Goal: Task Accomplishment & Management: Use online tool/utility

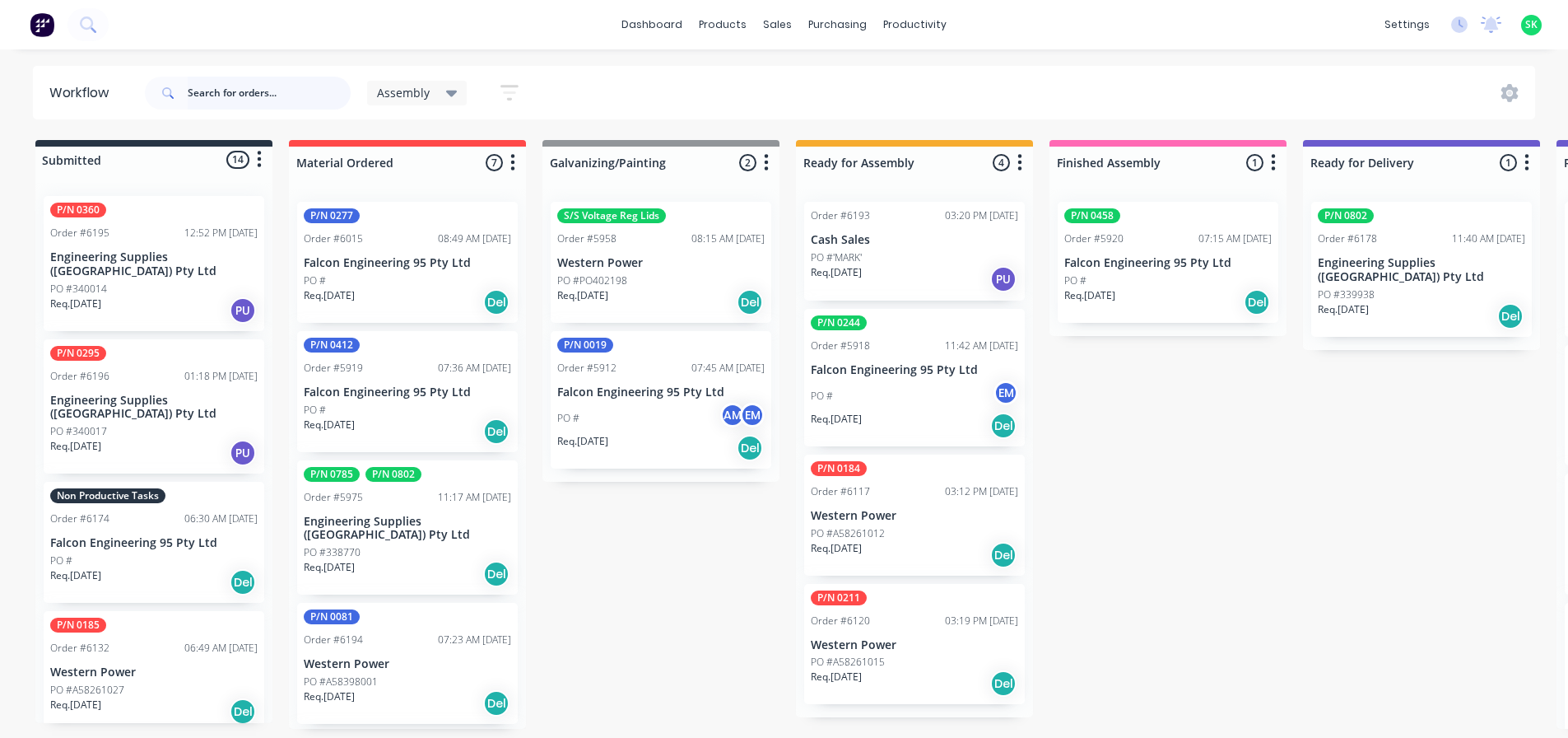
click at [210, 95] on input "text" at bounding box center [268, 93] width 163 height 33
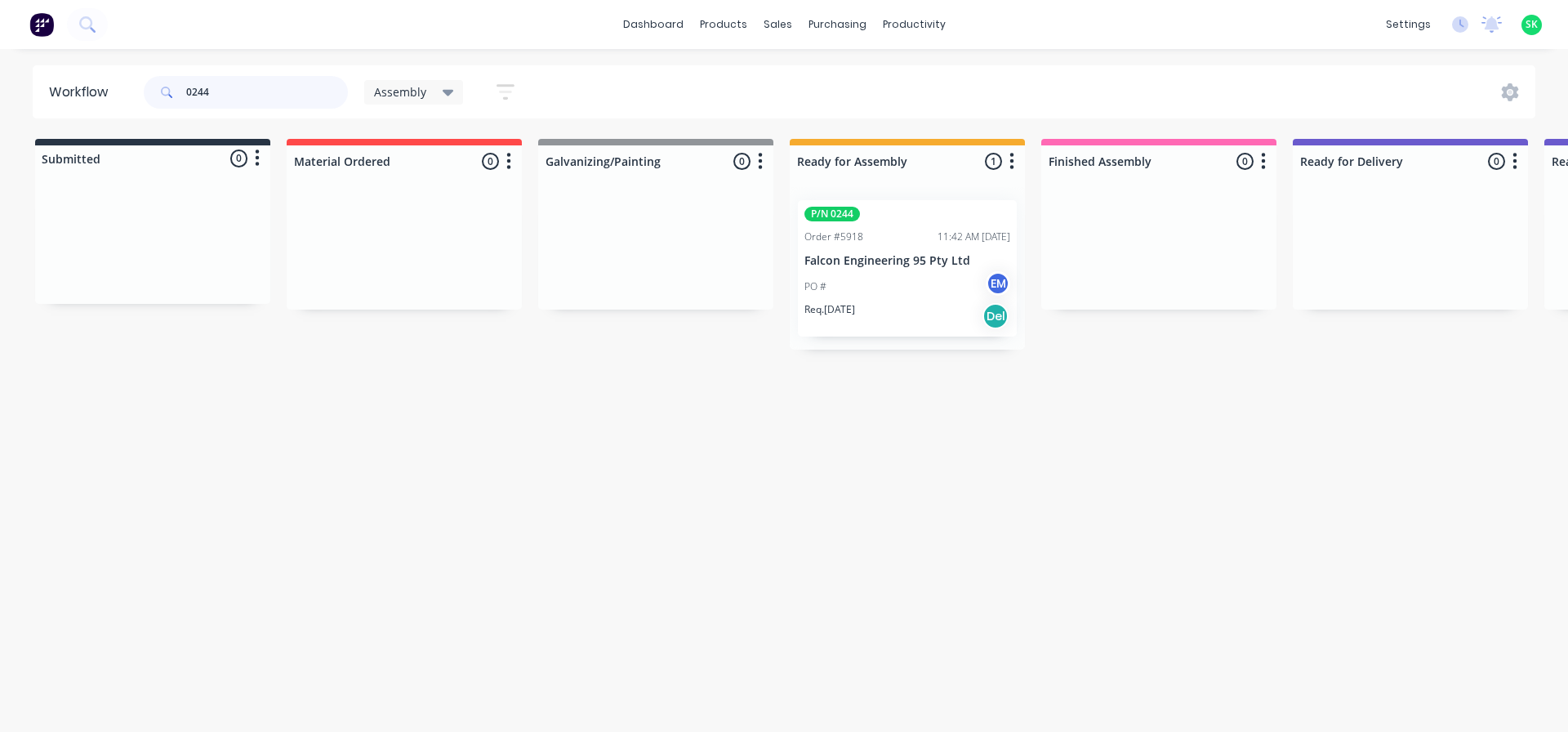
type input "0244"
click at [887, 261] on p "Falcon Engineering 95 Pty Ltd" at bounding box center [907, 261] width 206 height 14
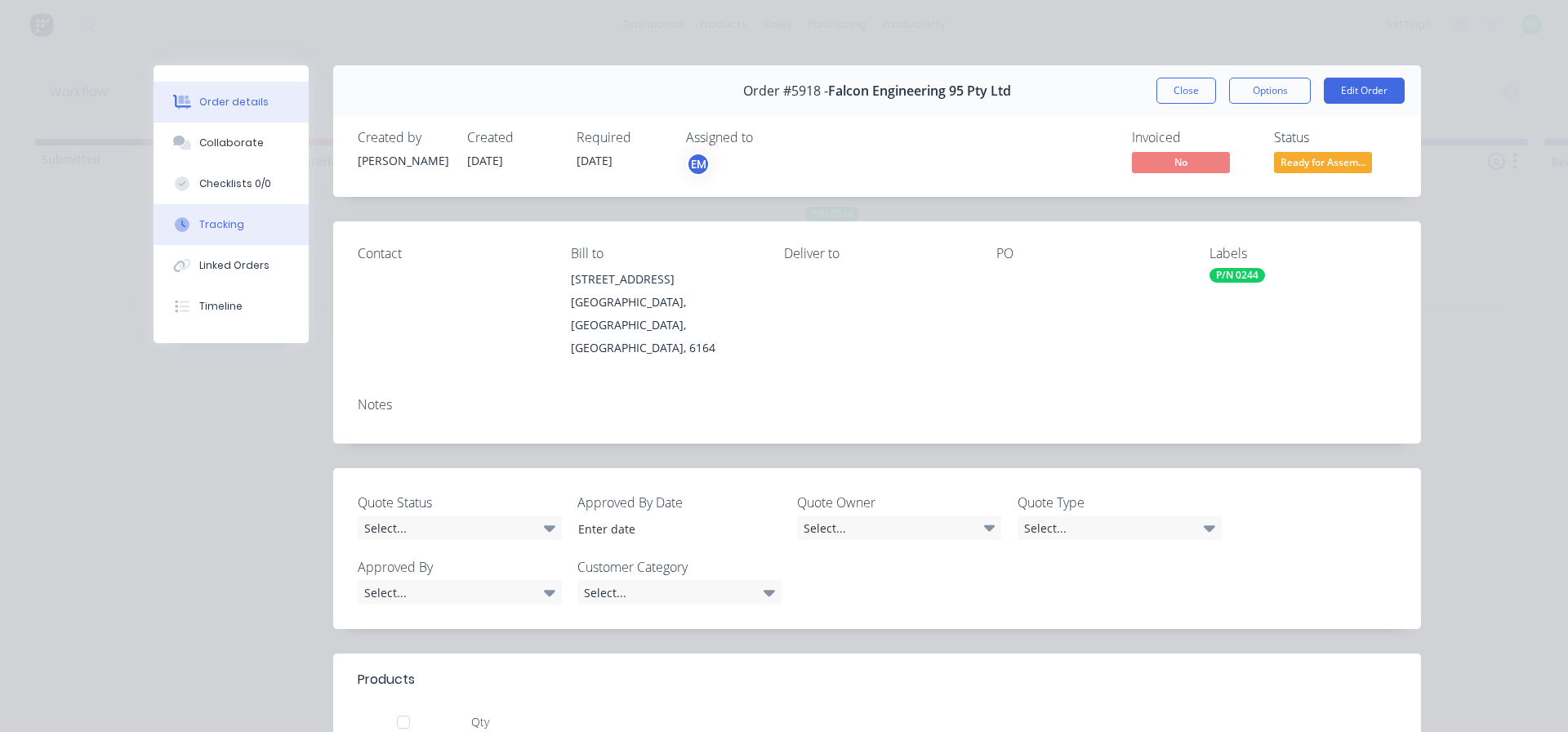
click at [244, 222] on button "Tracking" at bounding box center [231, 225] width 155 height 41
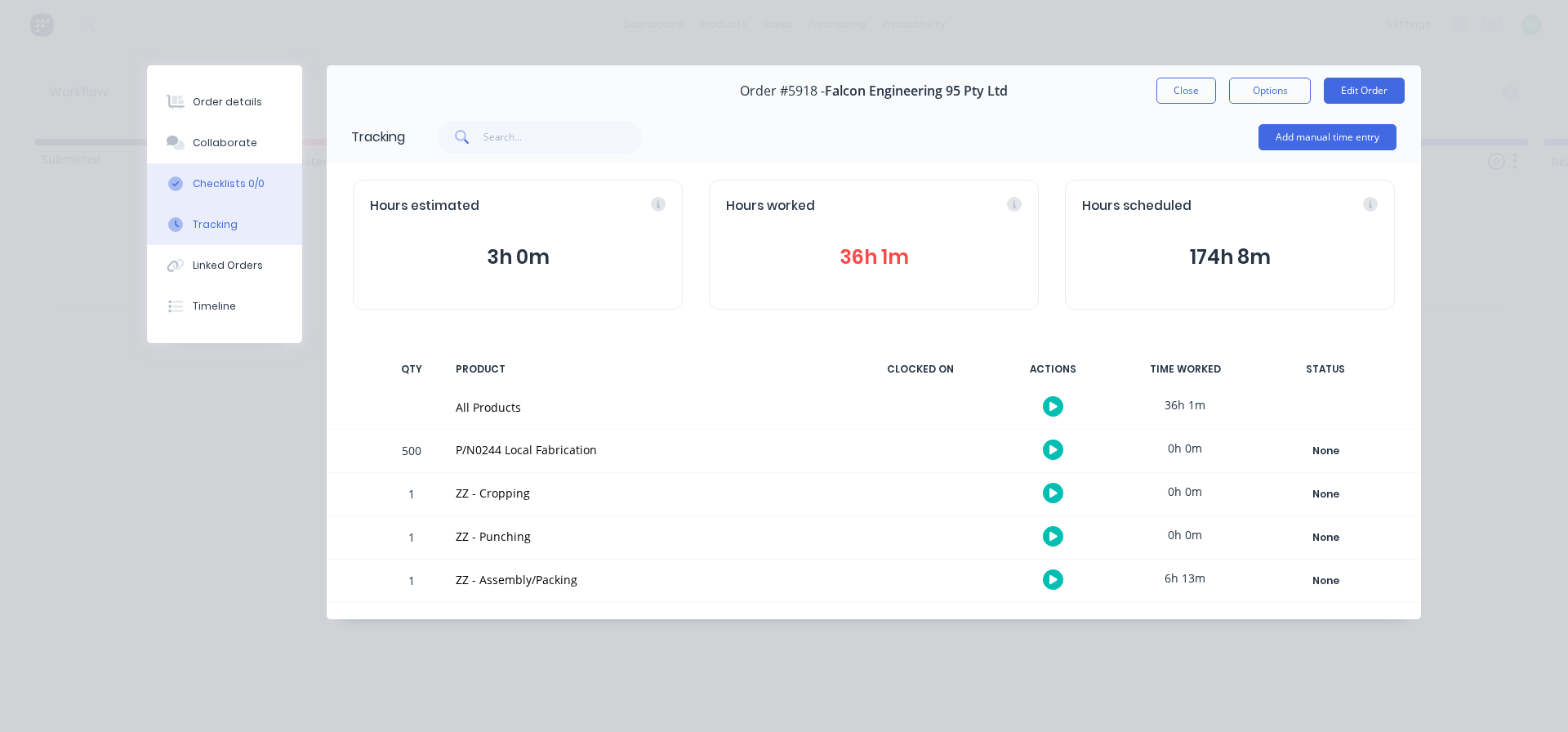
click at [210, 185] on div "Checklists 0/0" at bounding box center [228, 183] width 72 height 14
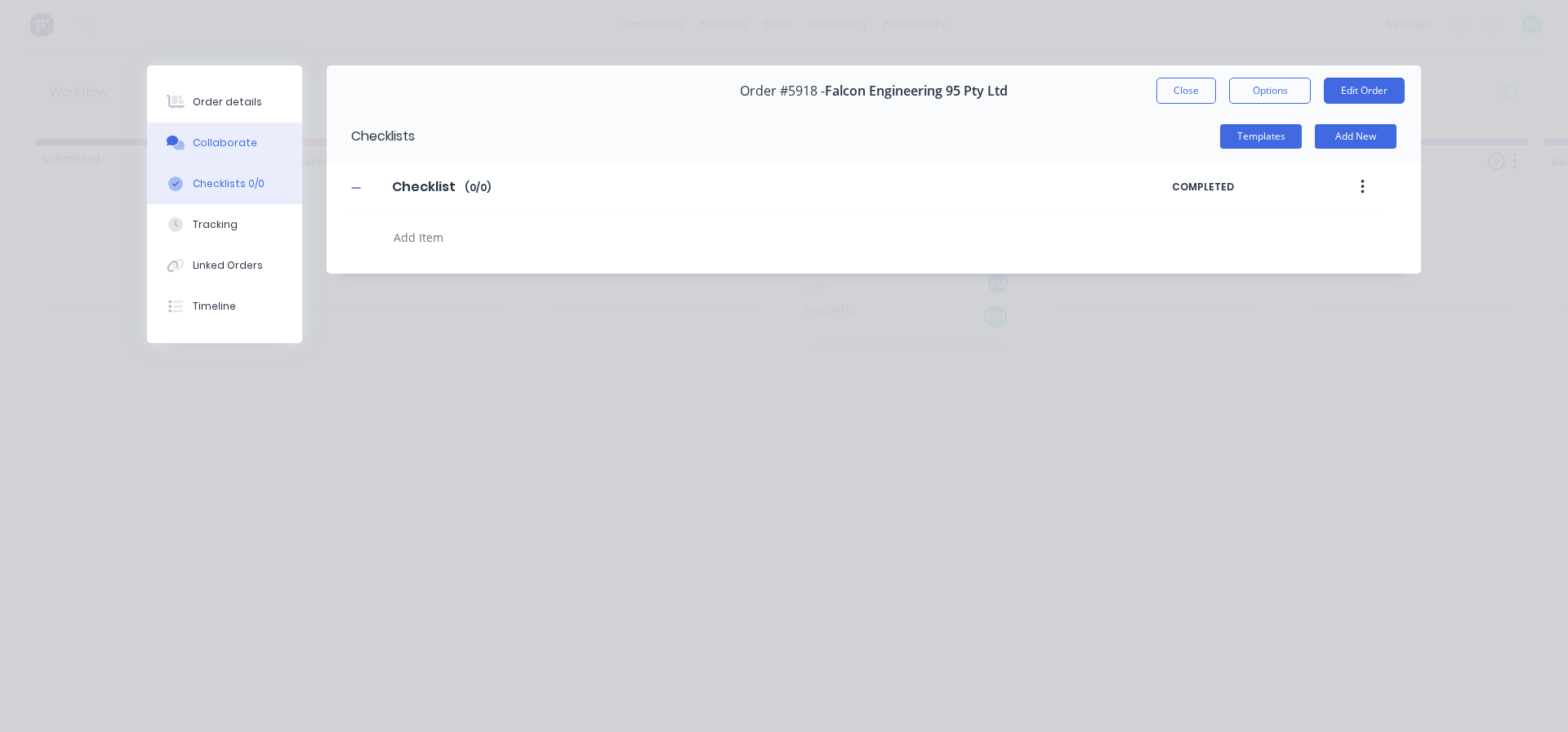
click at [211, 144] on div "Collaborate" at bounding box center [225, 142] width 64 height 14
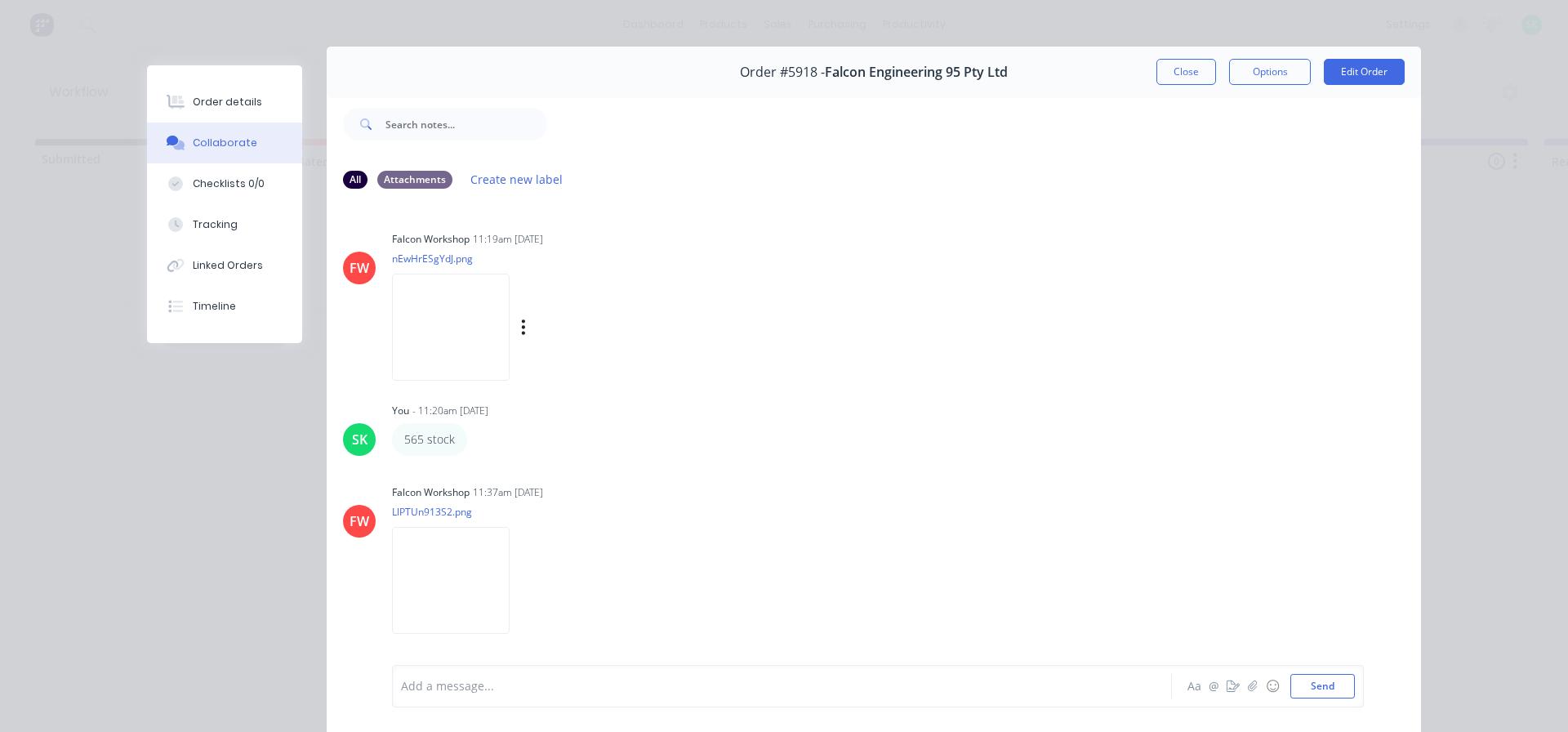
scroll to position [86, 0]
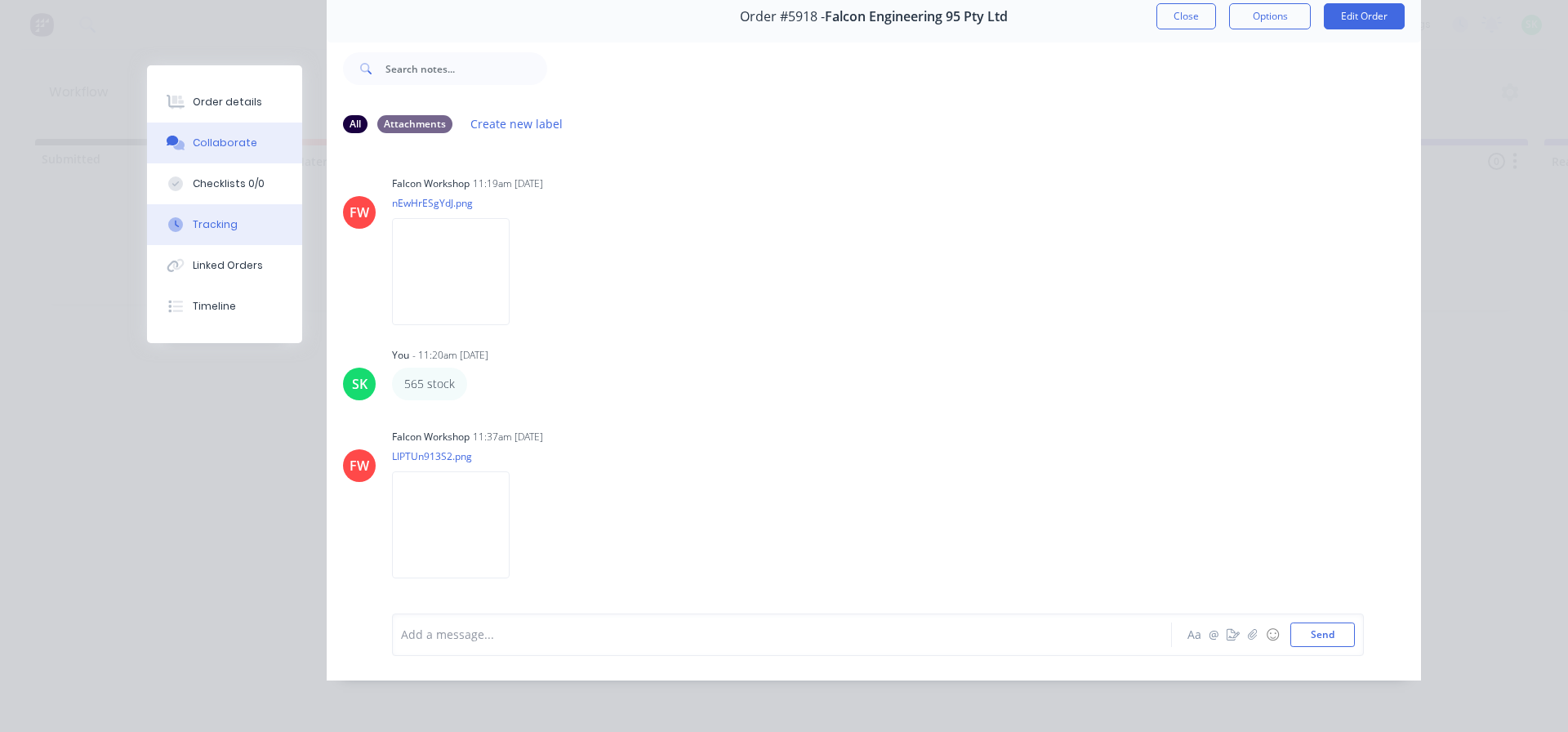
click at [216, 217] on div "Tracking" at bounding box center [215, 224] width 45 height 14
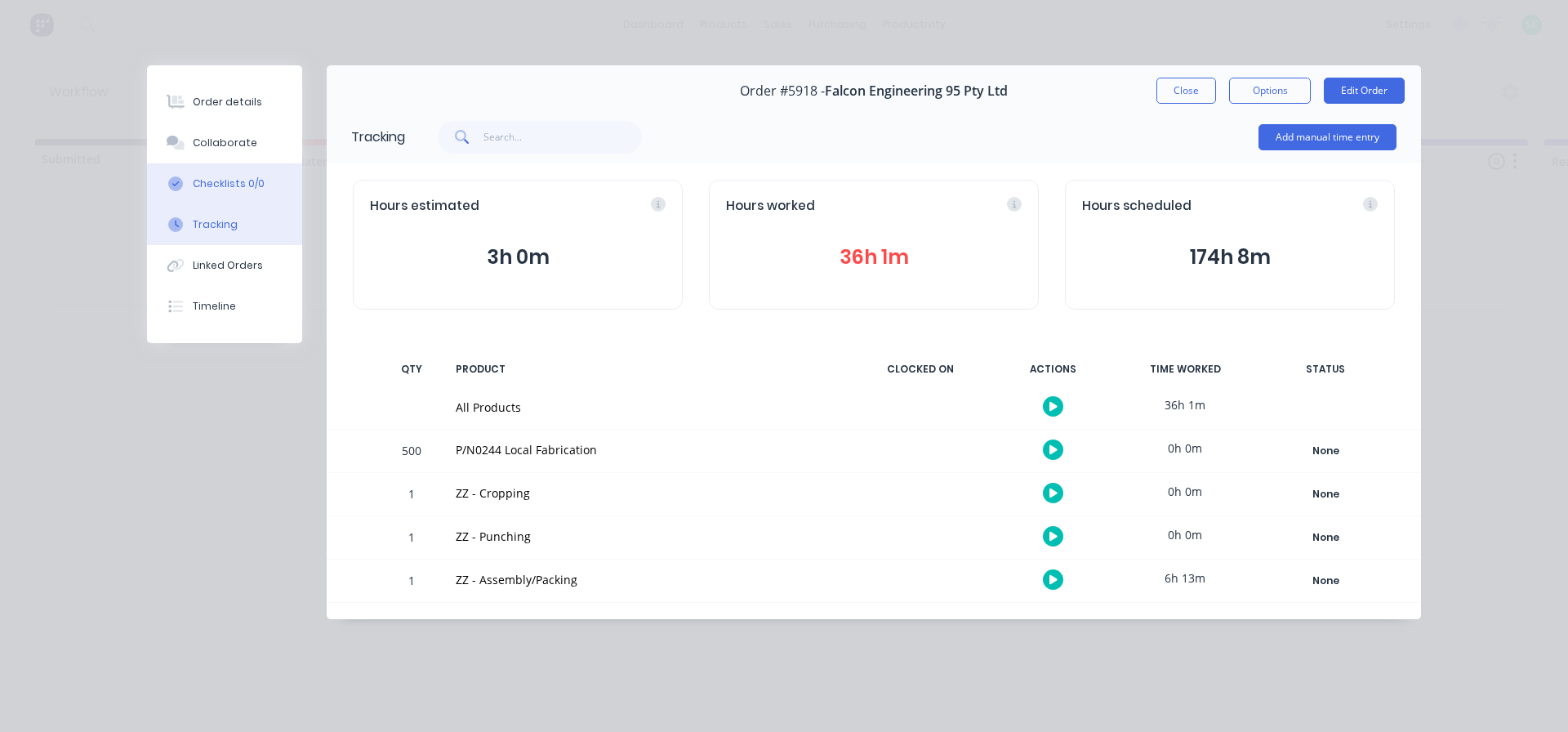
click at [232, 182] on div "Checklists 0/0" at bounding box center [228, 183] width 72 height 14
type textarea "x"
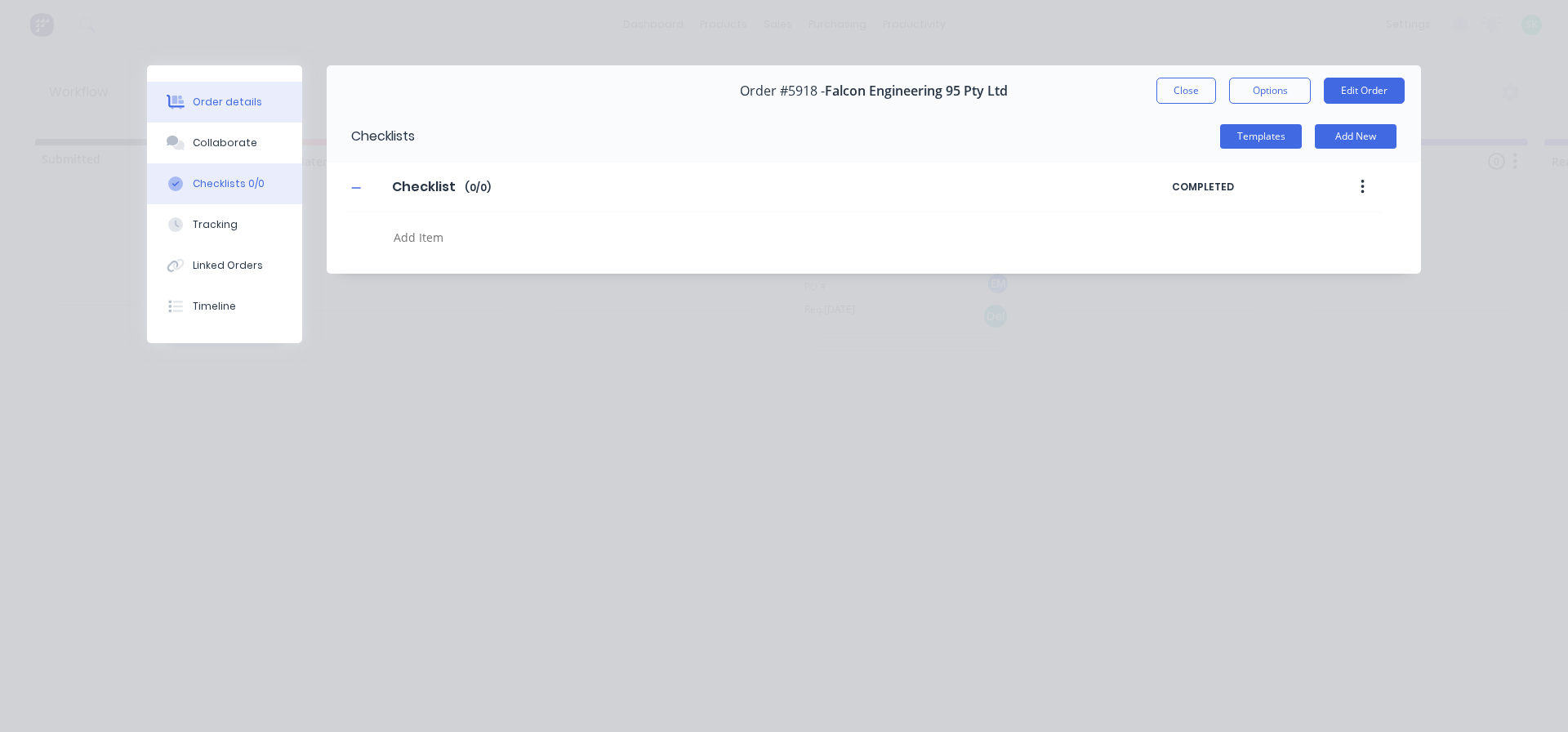
click at [230, 107] on div "Order details" at bounding box center [227, 101] width 69 height 14
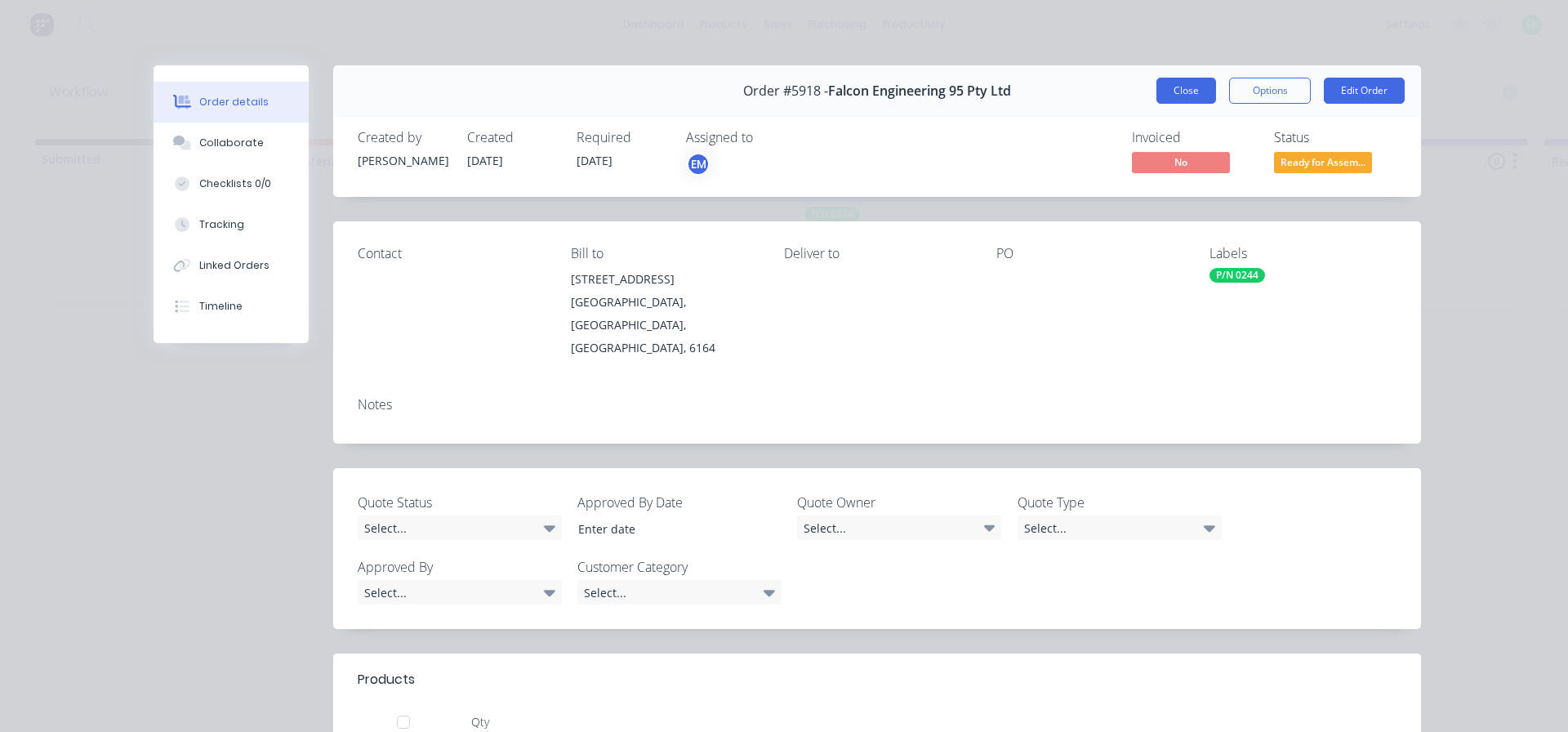
click at [1179, 90] on button "Close" at bounding box center [1186, 90] width 60 height 26
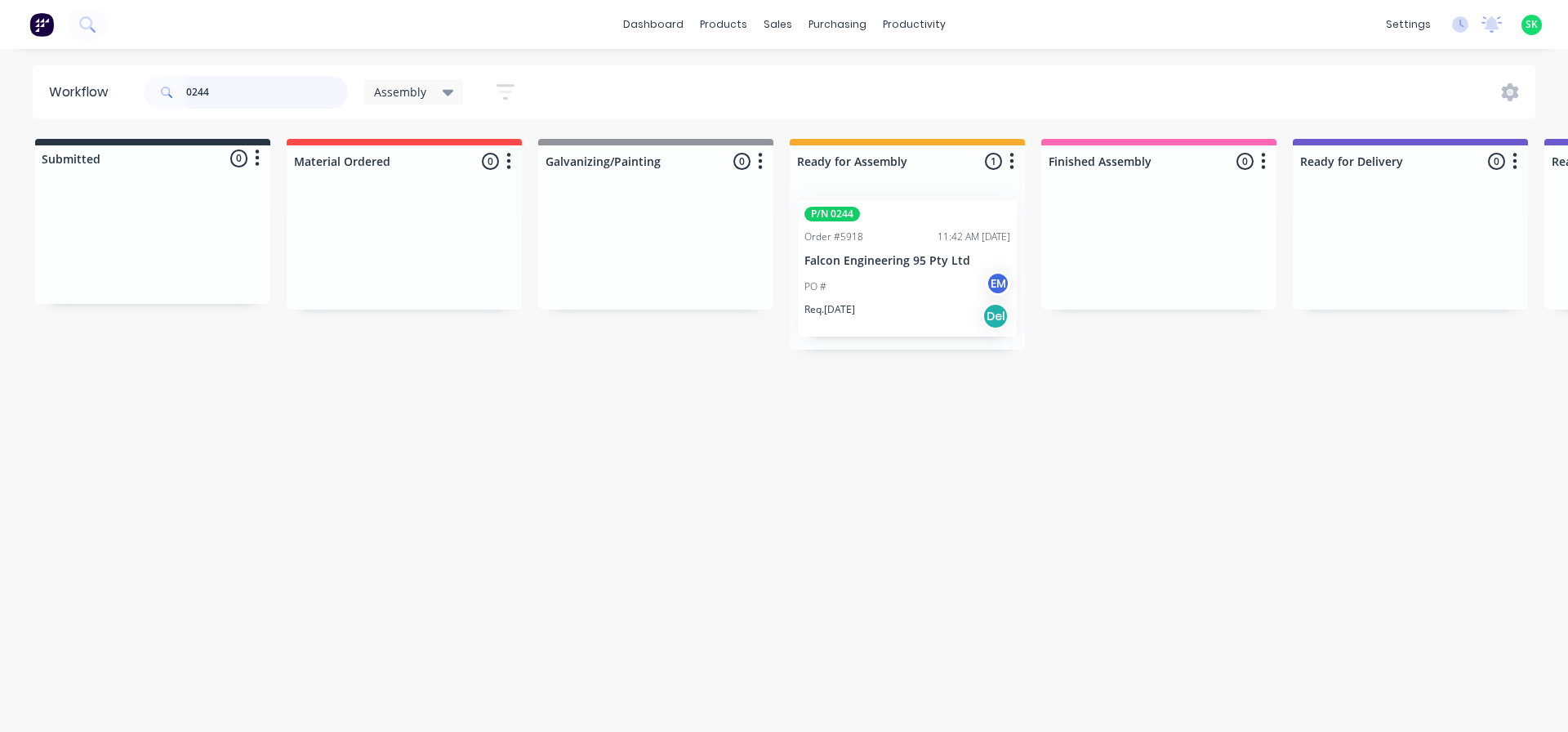
drag, startPoint x: 281, startPoint y: 90, endPoint x: 3, endPoint y: 86, distance: 278.0
click at [3, 86] on div "Workflow 0244 Assembly Save new view None edit Assembly (Default) edit Fabricat…" at bounding box center [784, 91] width 1568 height 53
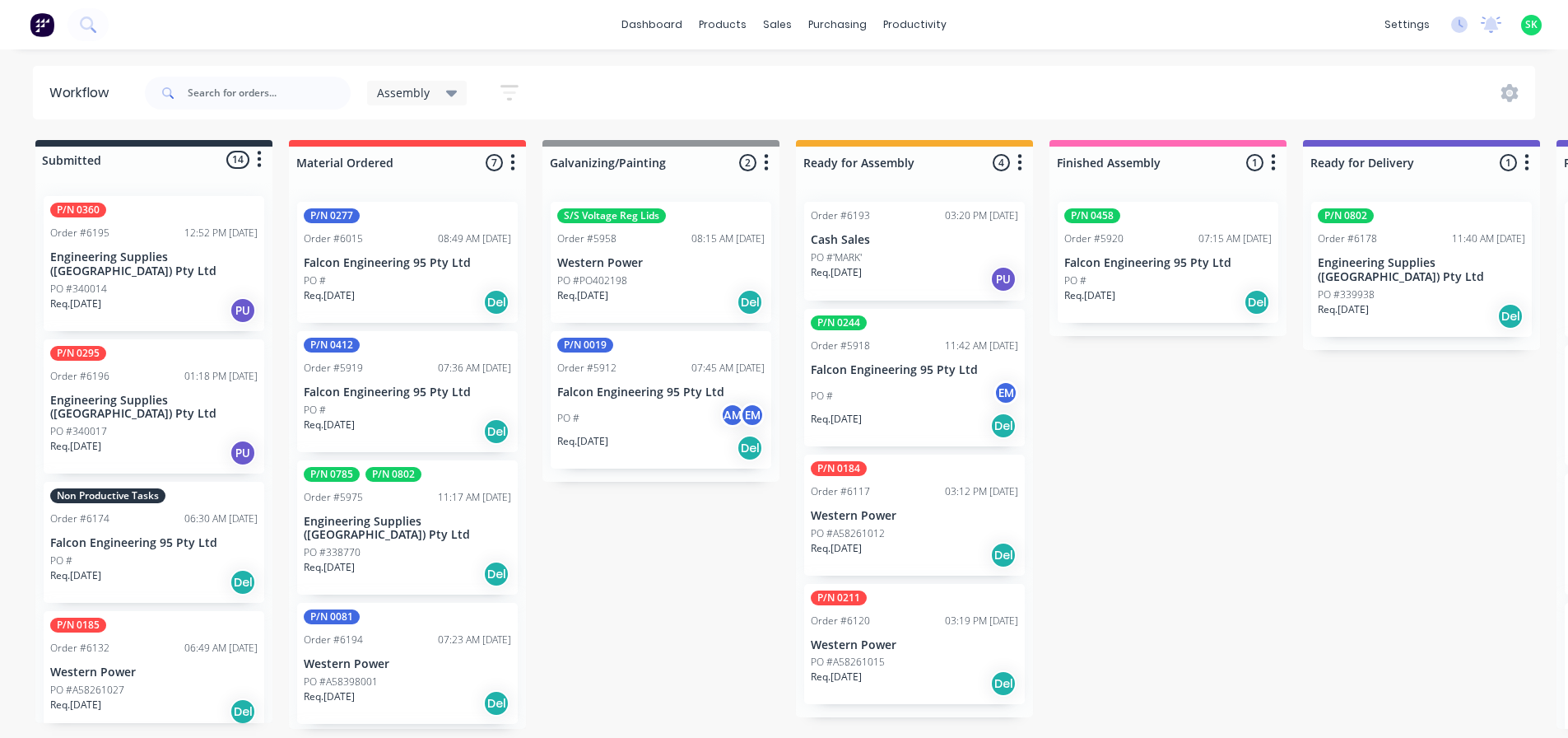
click at [137, 511] on div "Order #6174 06:30 AM [DATE]" at bounding box center [154, 518] width 208 height 14
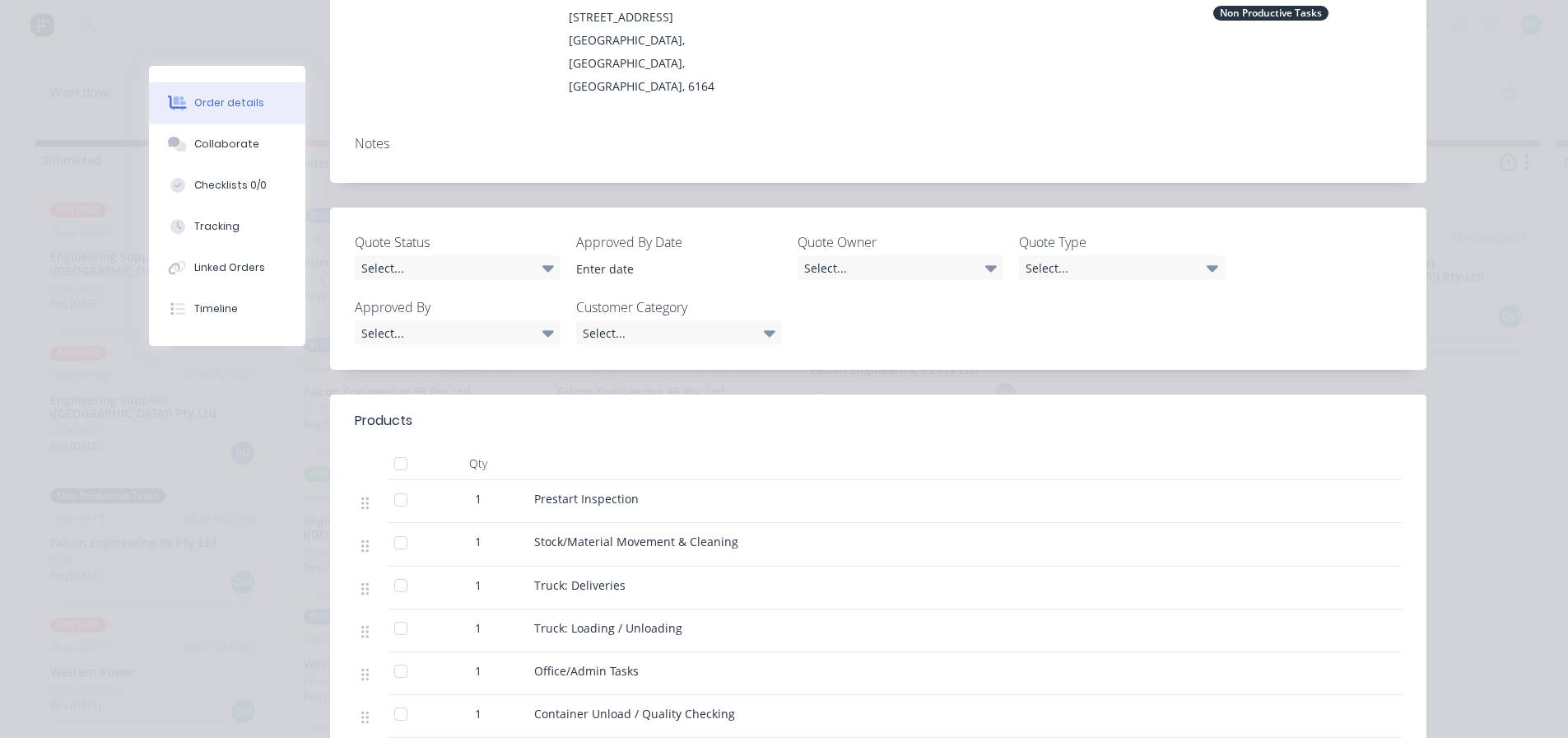
scroll to position [330, 0]
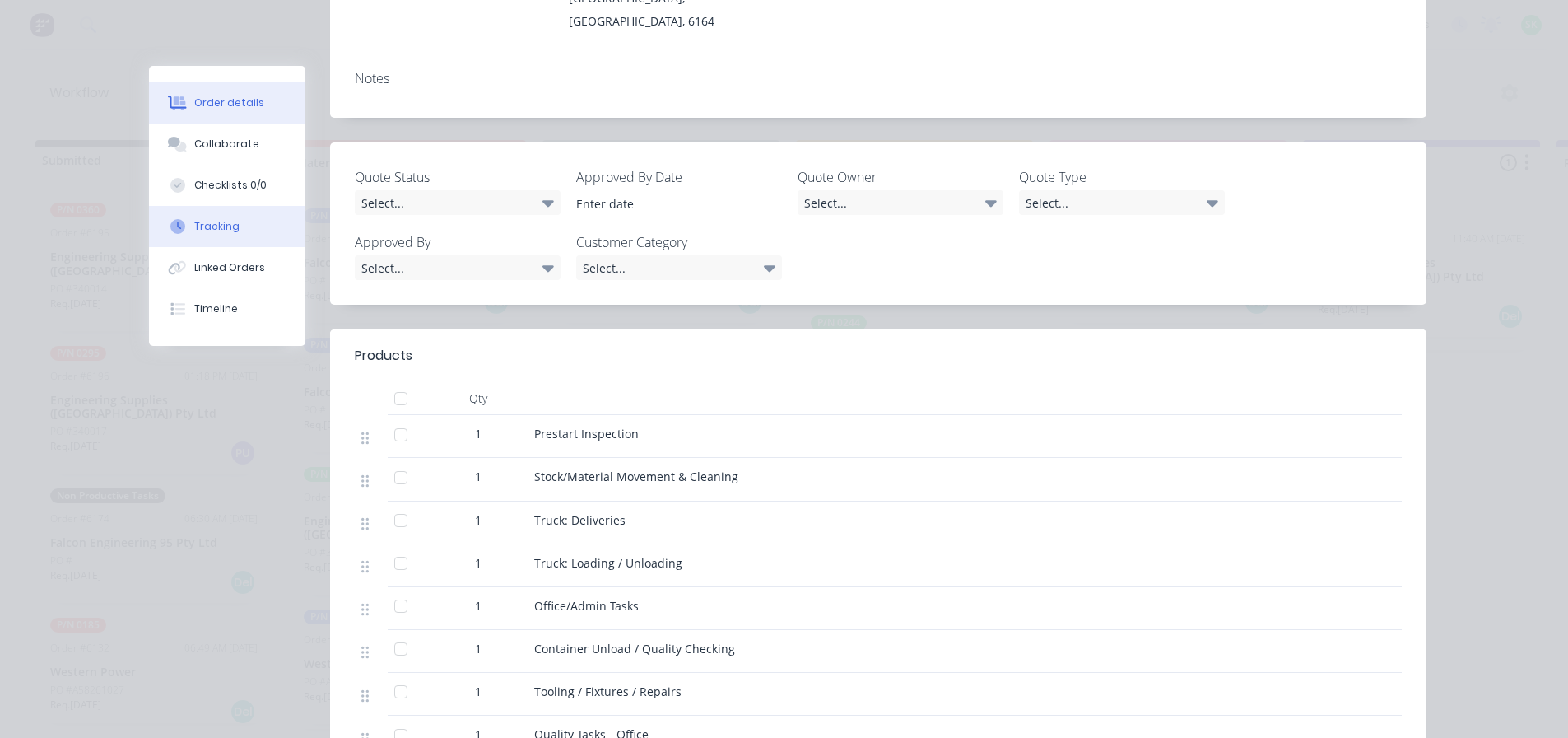
click at [181, 225] on div at bounding box center [177, 226] width 25 height 14
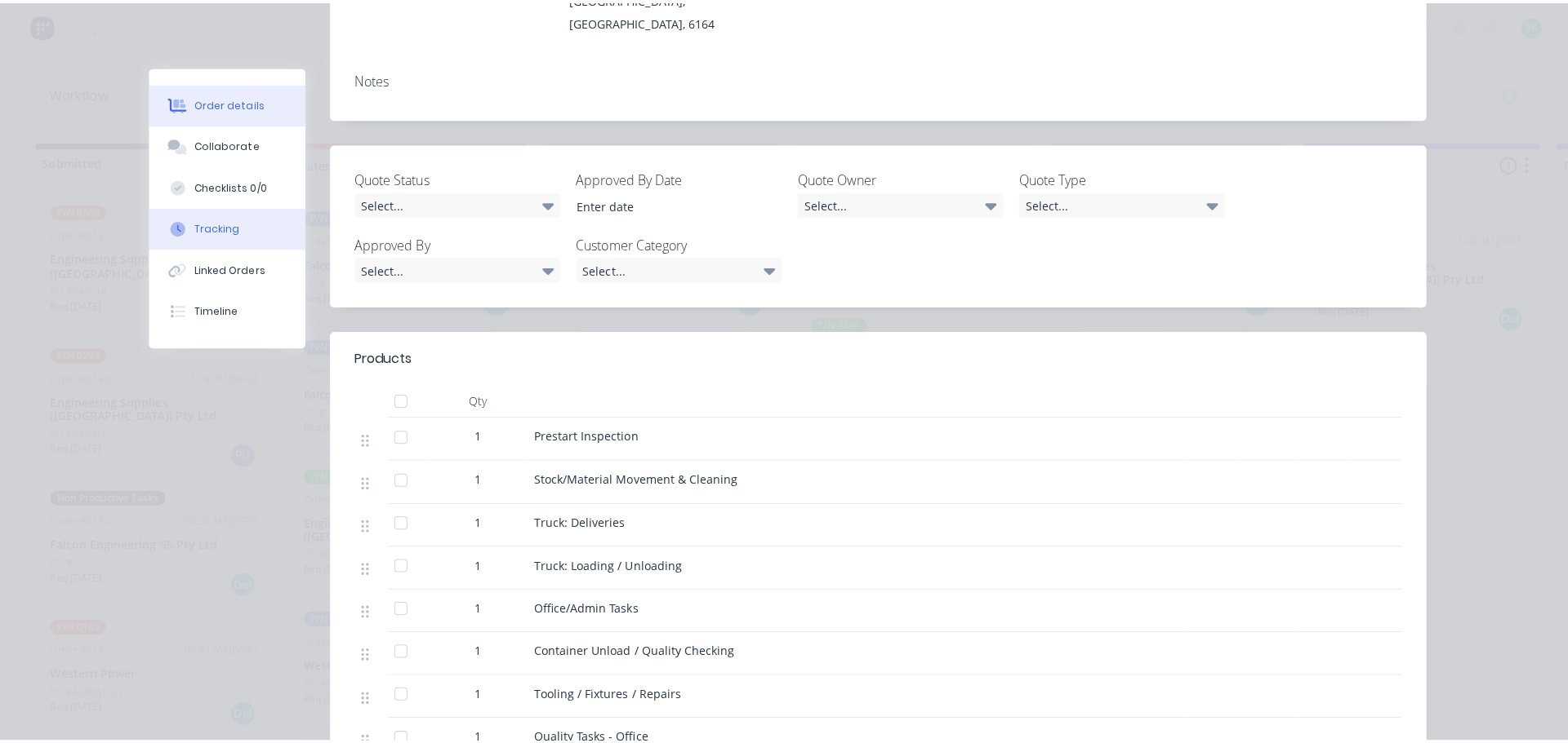
scroll to position [0, 0]
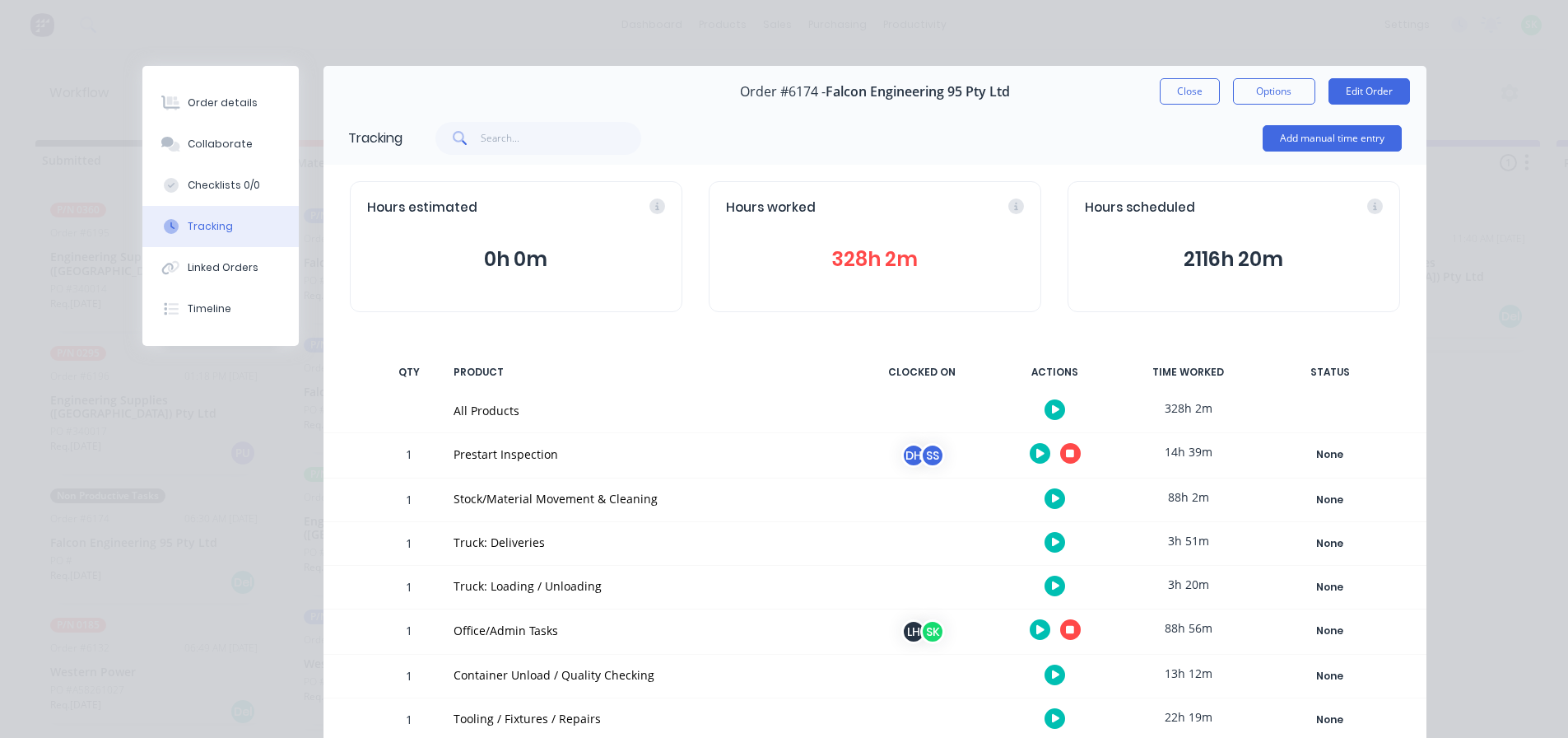
click at [1068, 458] on button "button" at bounding box center [1071, 453] width 20 height 20
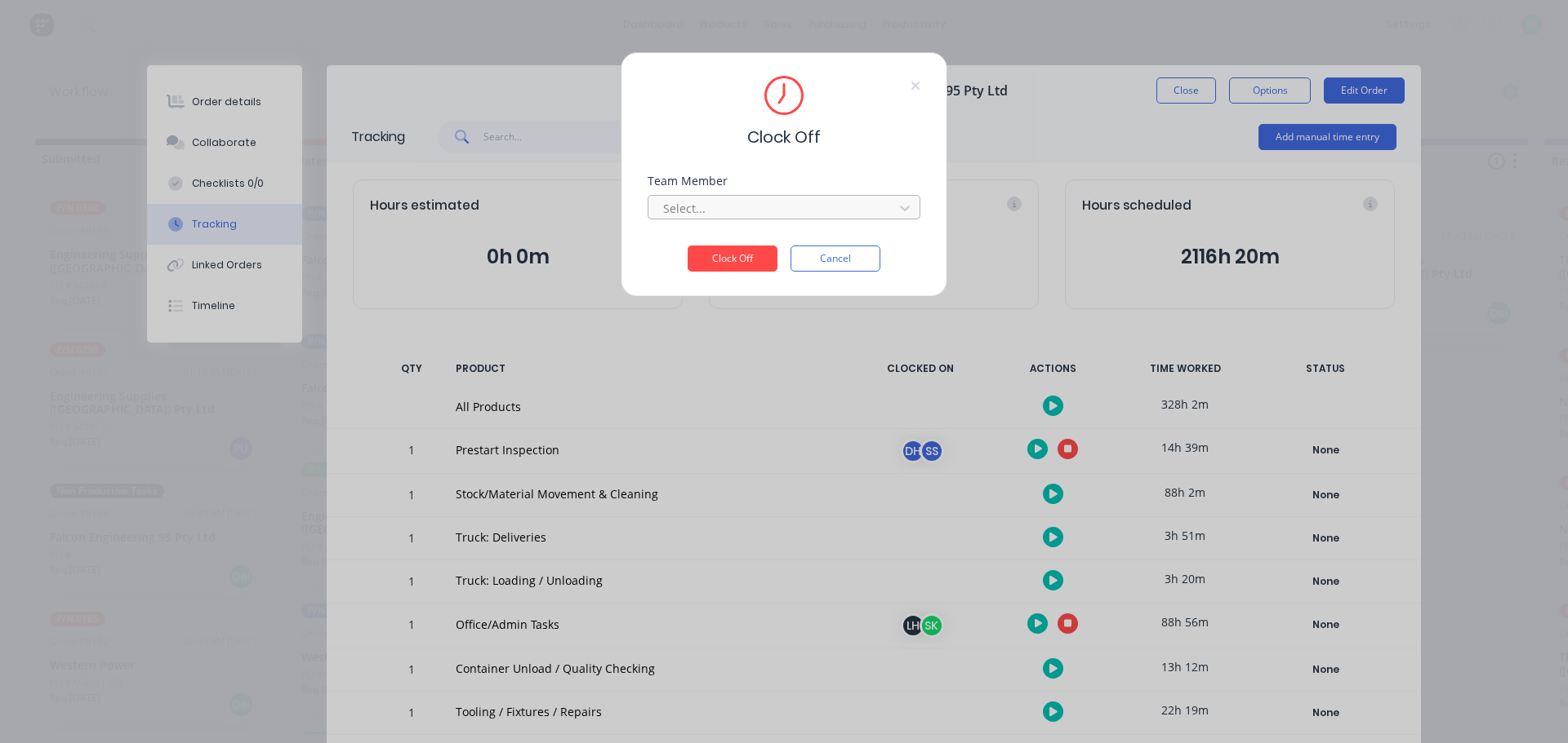
click at [842, 201] on div at bounding box center [773, 209] width 224 height 20
click at [749, 279] on div "[PERSON_NAME]" at bounding box center [783, 274] width 273 height 30
click at [748, 252] on button "Clock Off" at bounding box center [732, 258] width 90 height 26
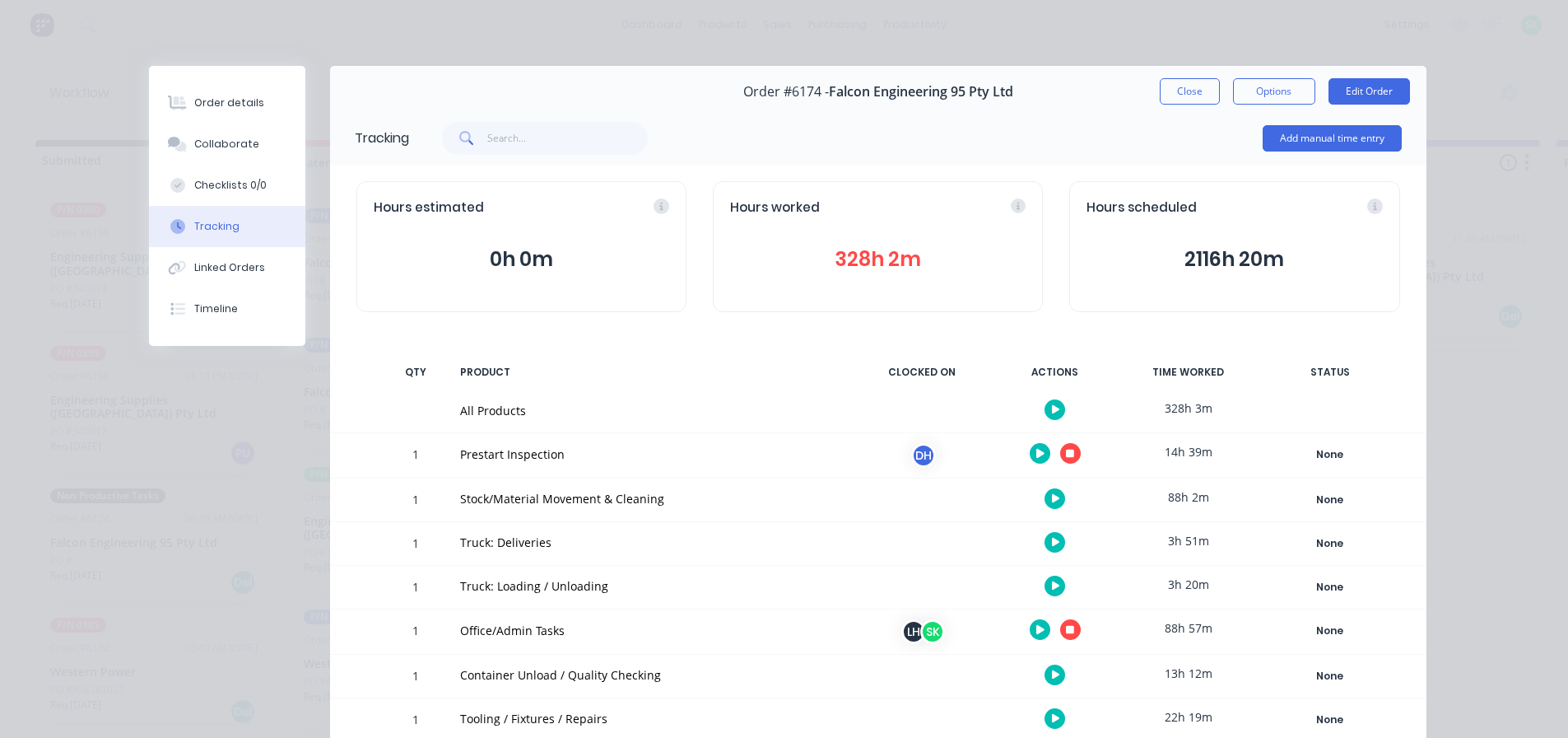
click at [1047, 504] on button "button" at bounding box center [1055, 499] width 20 height 20
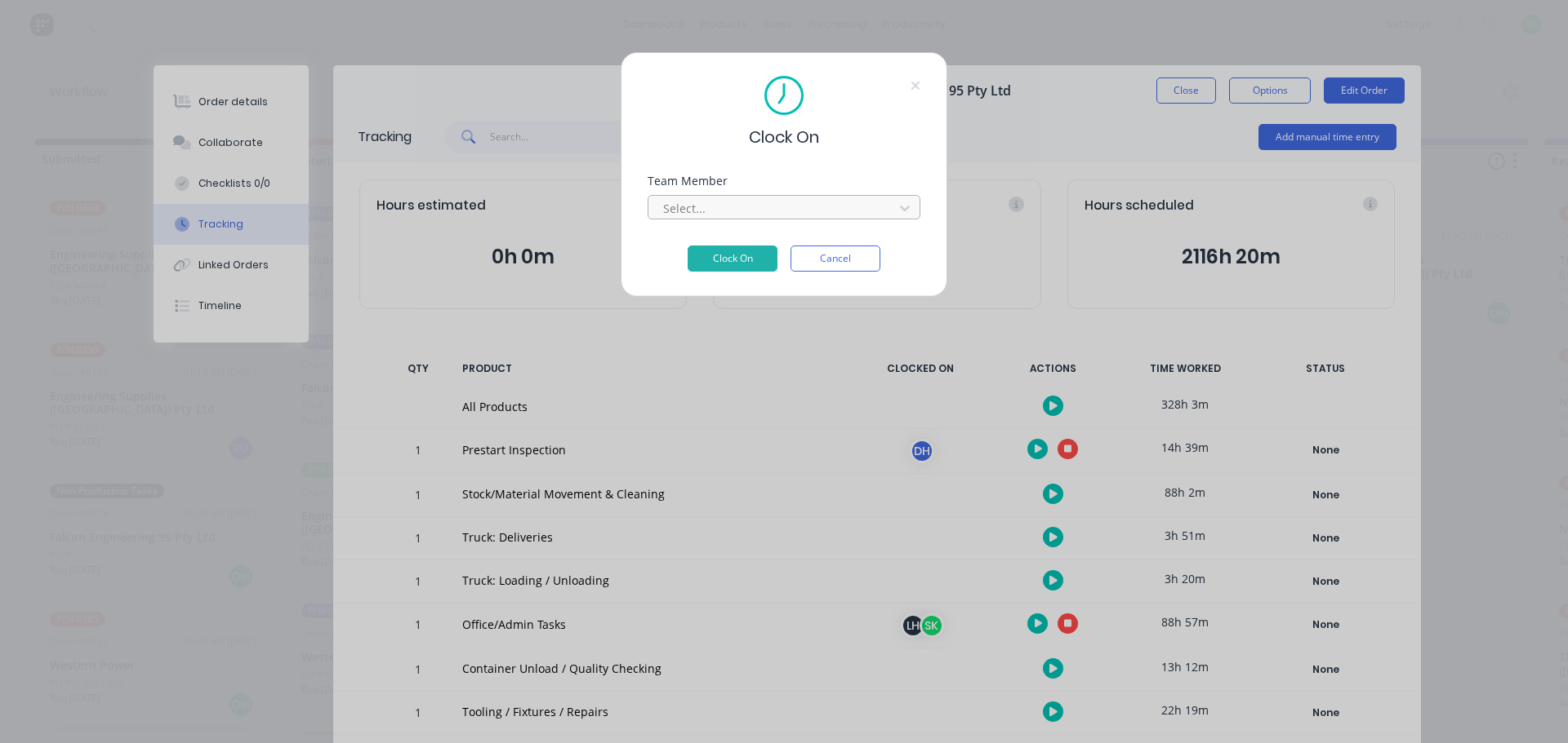
drag, startPoint x: 825, startPoint y: 194, endPoint x: 821, endPoint y: 207, distance: 13.6
click at [825, 194] on div "Select..." at bounding box center [783, 205] width 273 height 29
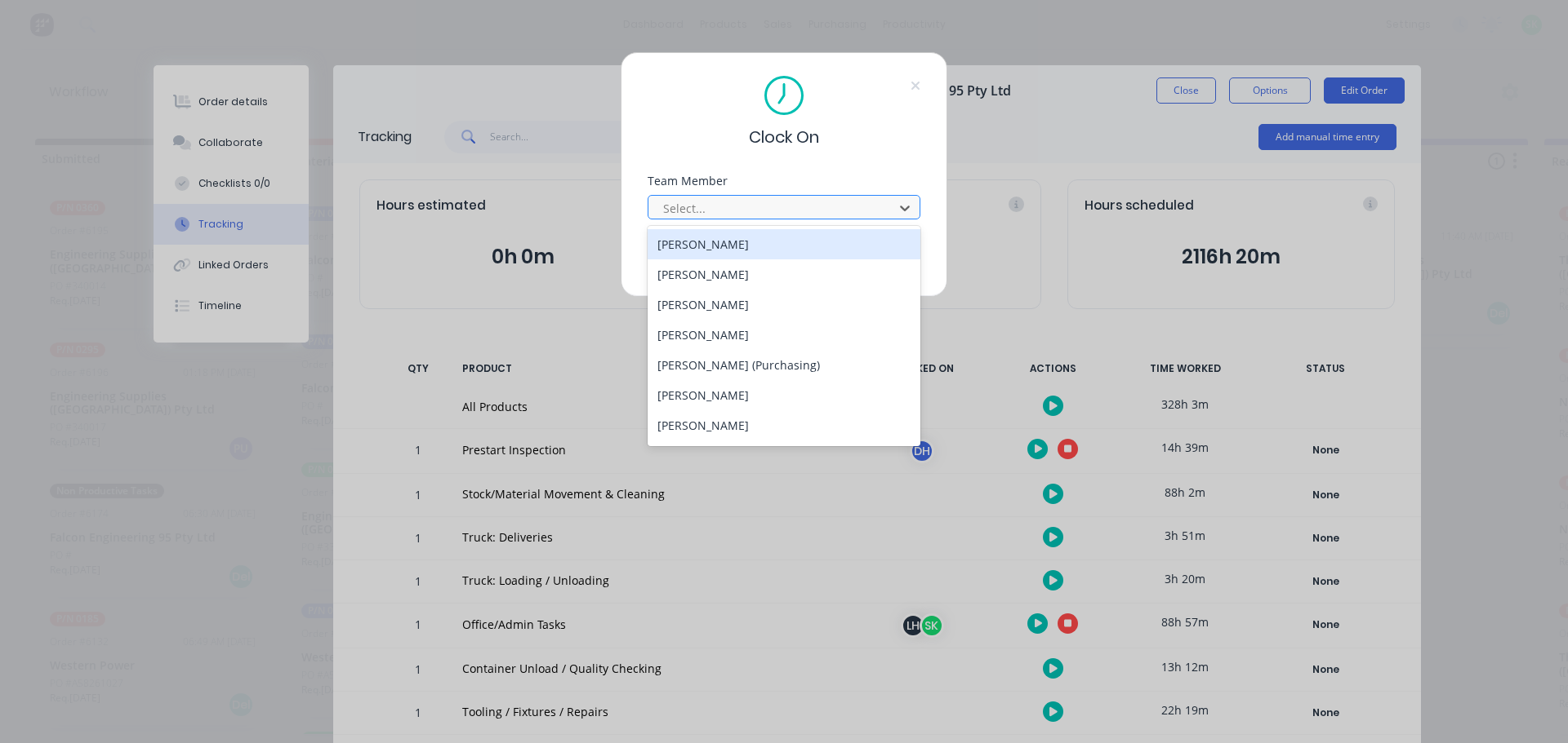
click at [818, 214] on div at bounding box center [773, 209] width 224 height 20
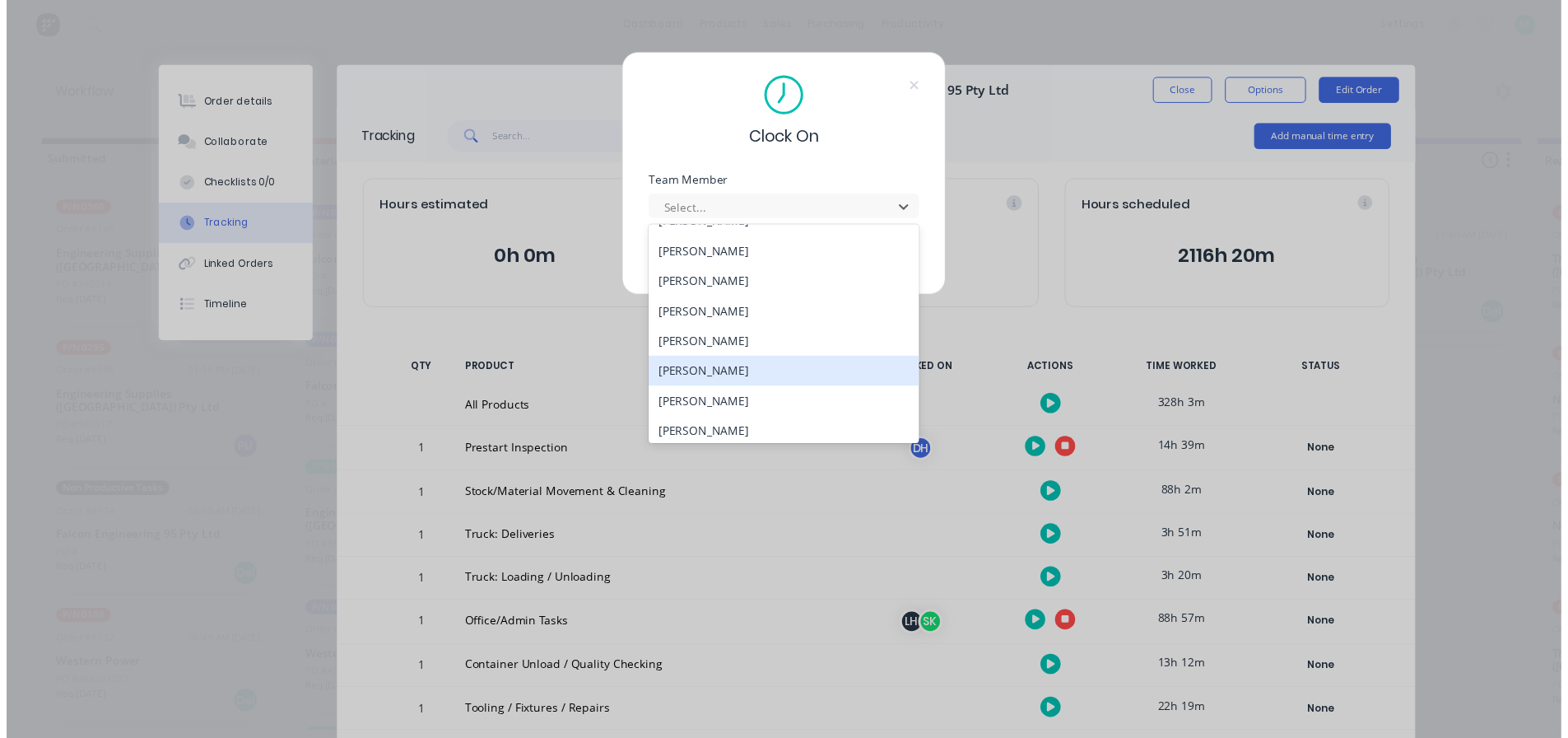
scroll to position [692, 0]
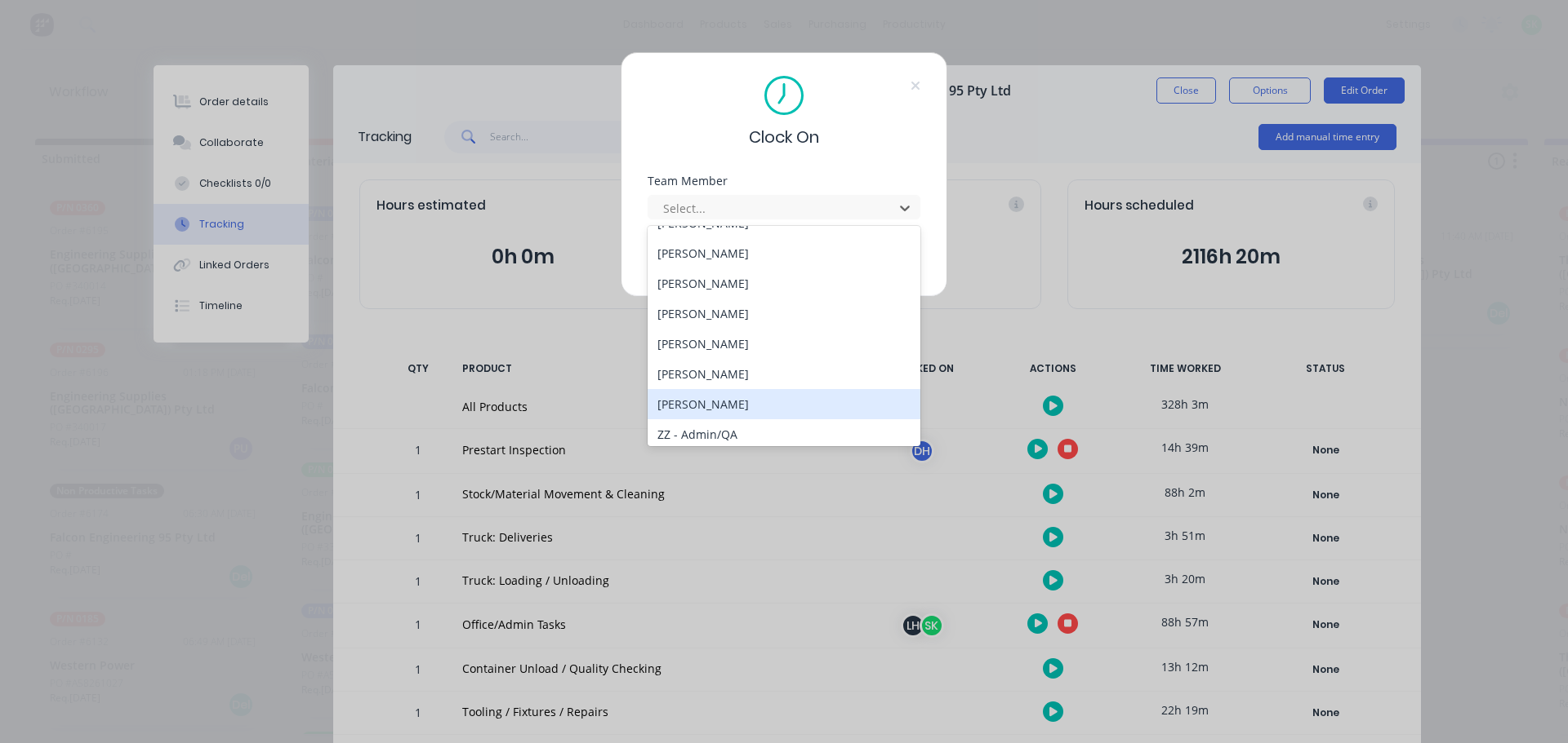
click at [732, 408] on div "[PERSON_NAME]" at bounding box center [783, 404] width 273 height 30
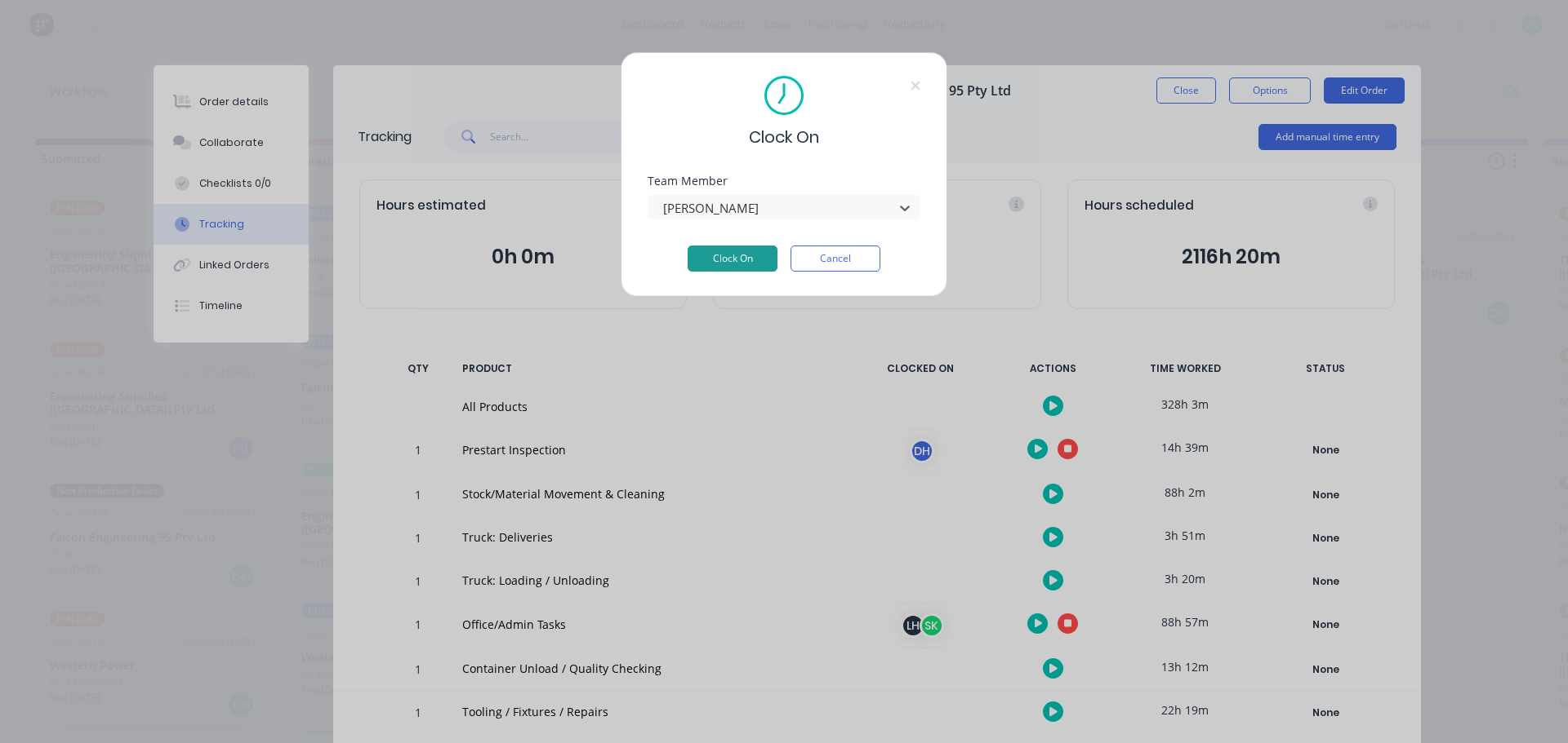
click at [757, 258] on button "Clock On" at bounding box center [732, 258] width 90 height 26
